Goal: Check status: Check status

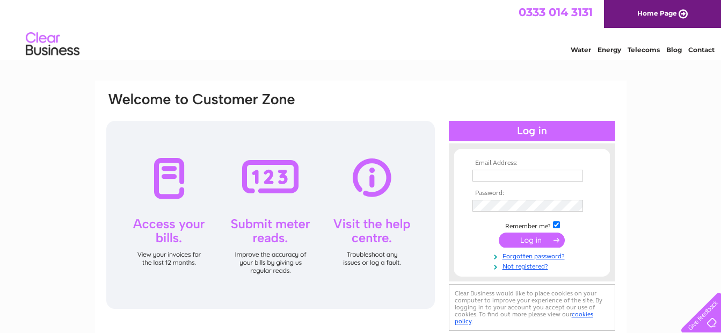
type input "[PERSON_NAME][EMAIL_ADDRESS][DOMAIN_NAME]"
click at [522, 241] on input "submit" at bounding box center [531, 239] width 66 height 15
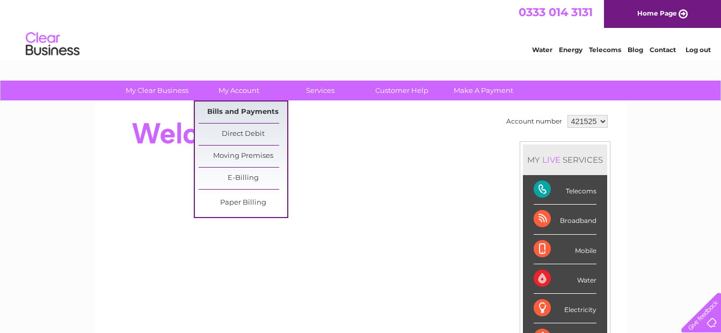
click at [241, 107] on link "Bills and Payments" at bounding box center [243, 111] width 89 height 21
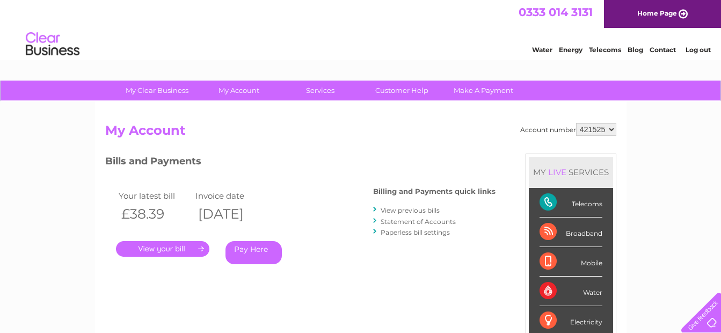
click at [174, 249] on link "." at bounding box center [162, 249] width 93 height 16
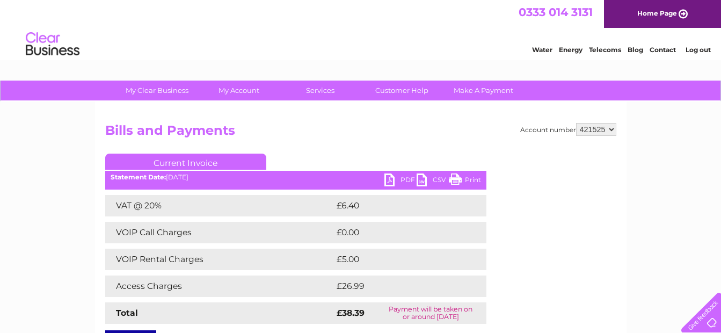
click at [689, 49] on link "Log out" at bounding box center [697, 50] width 25 height 8
